Goal: Transaction & Acquisition: Book appointment/travel/reservation

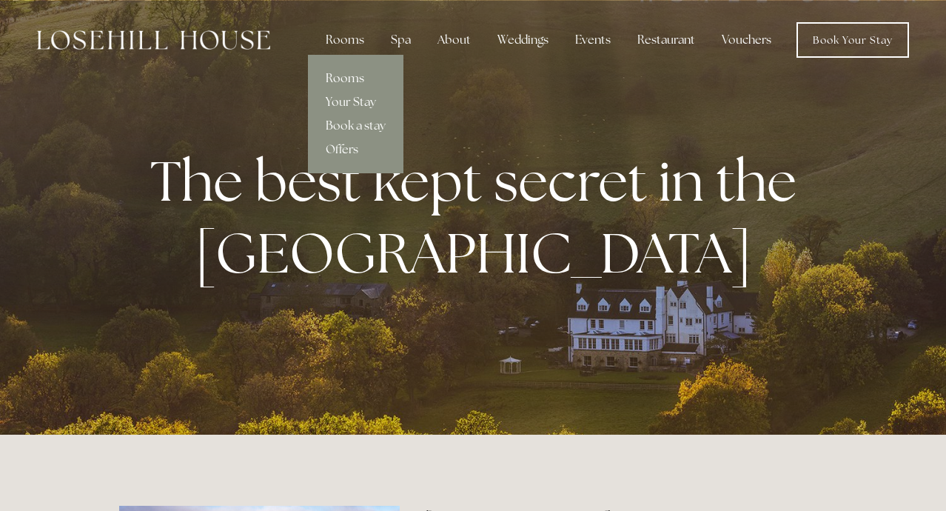
click at [355, 79] on link "Rooms" at bounding box center [355, 79] width 95 height 24
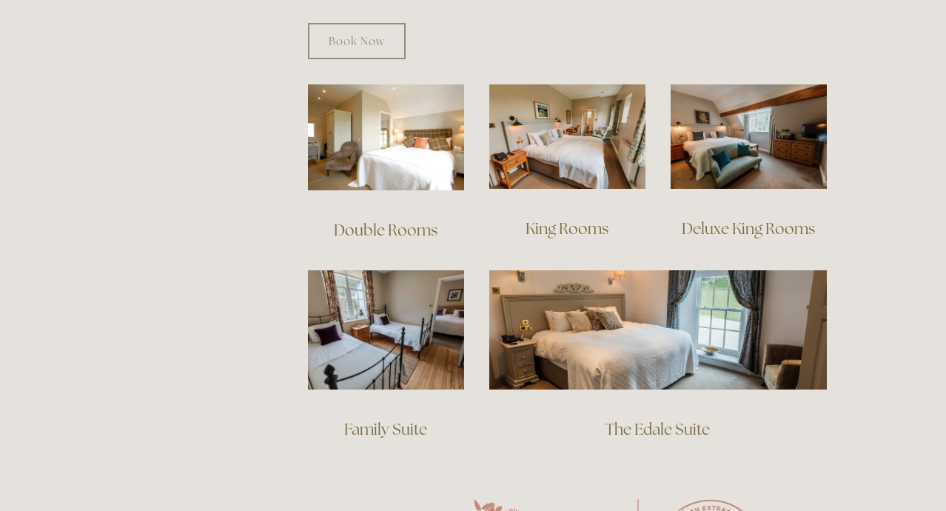
scroll to position [1009, 0]
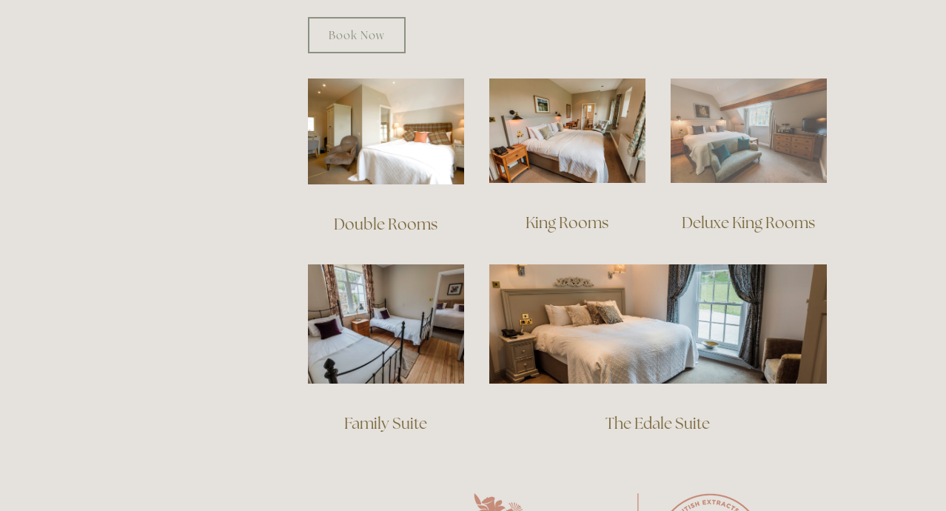
click at [712, 127] on img at bounding box center [749, 130] width 156 height 104
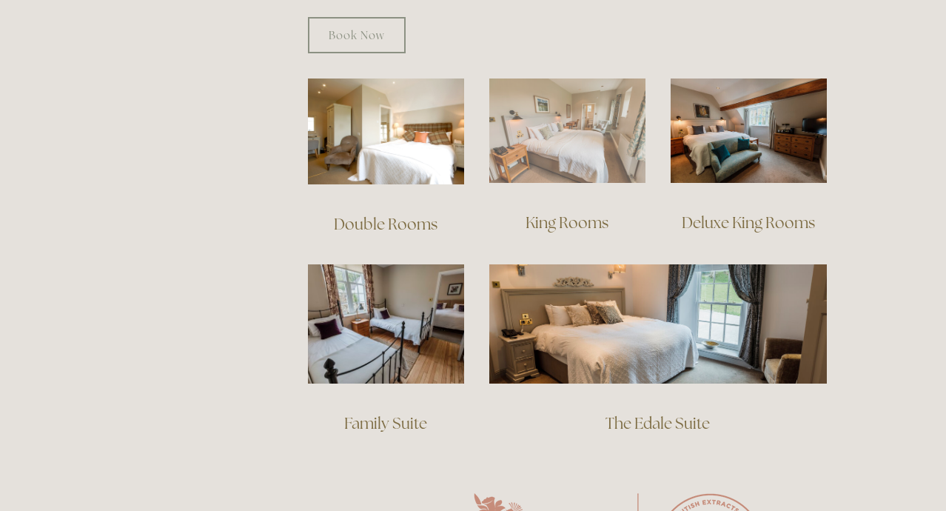
click at [574, 149] on img at bounding box center [567, 130] width 156 height 104
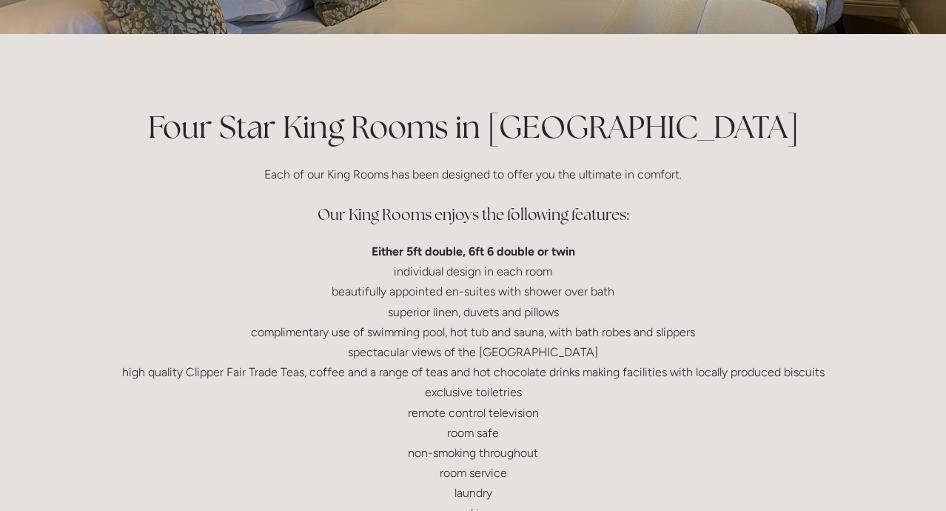
scroll to position [276, 0]
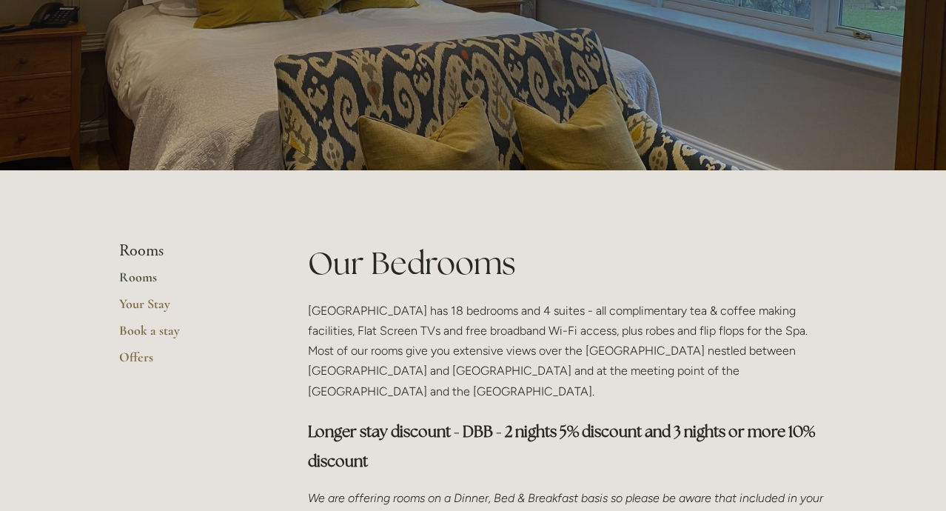
scroll to position [140, 0]
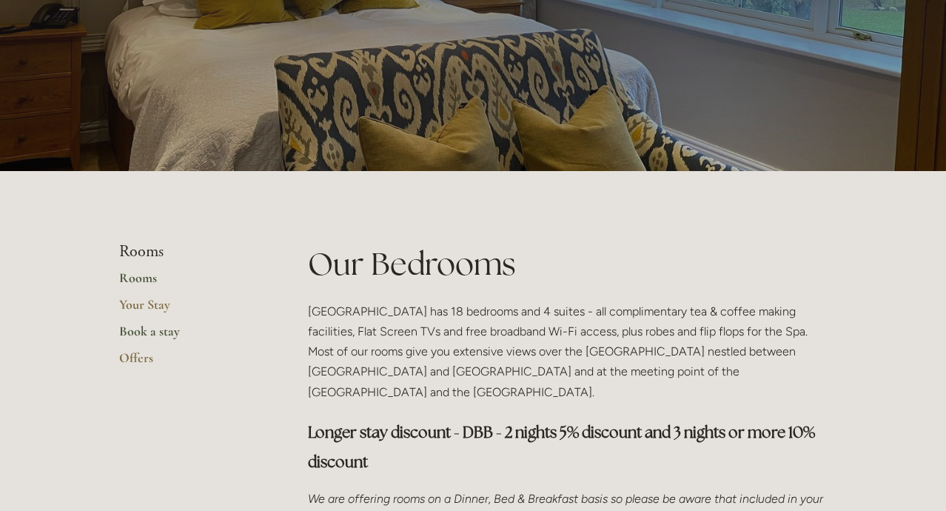
click at [145, 335] on link "Book a stay" at bounding box center [189, 336] width 141 height 27
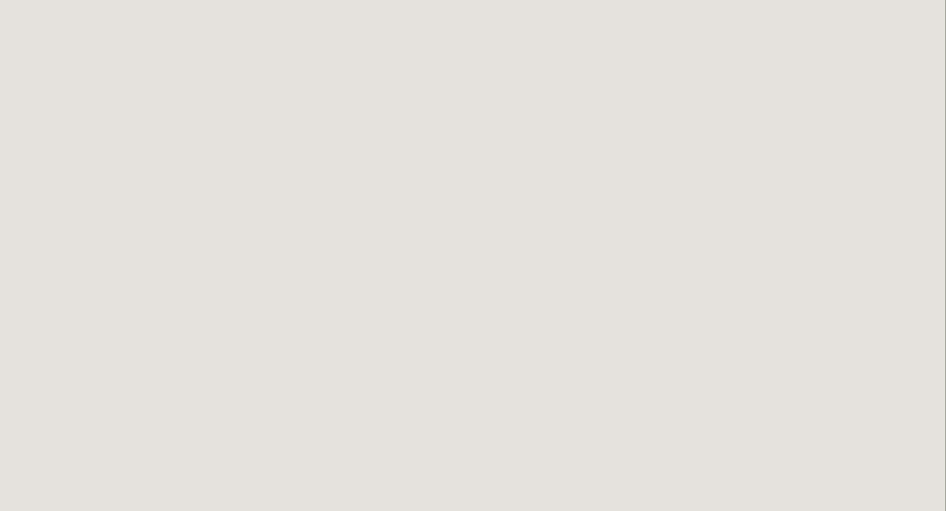
scroll to position [263, 1]
